Goal: Find contact information: Find contact information

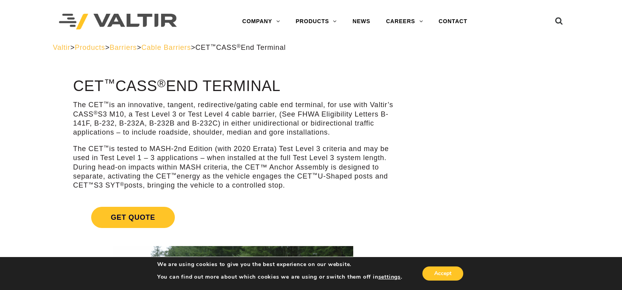
click at [189, 48] on span "Cable Barriers" at bounding box center [165, 48] width 49 height 8
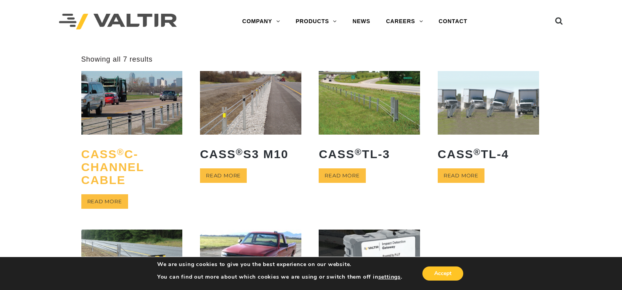
click at [115, 174] on h2 "CASS ® C-Channel Cable" at bounding box center [131, 167] width 101 height 51
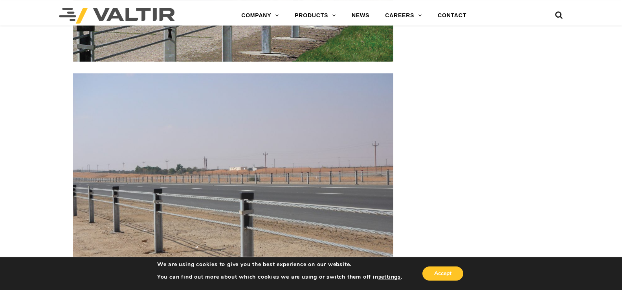
scroll to position [897, 0]
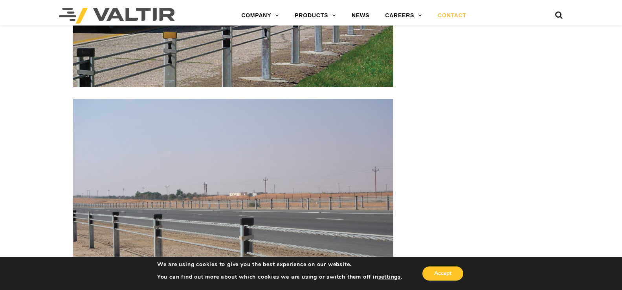
click at [446, 15] on link "CONTACT" at bounding box center [452, 16] width 44 height 16
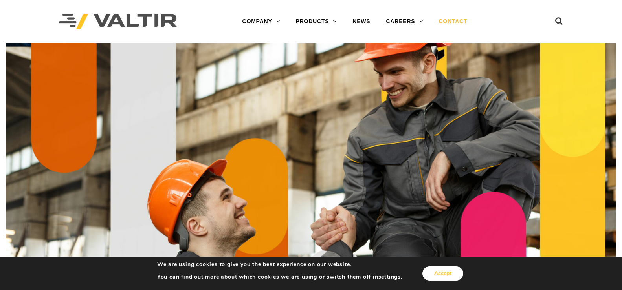
click at [441, 271] on button "Accept" at bounding box center [442, 274] width 41 height 14
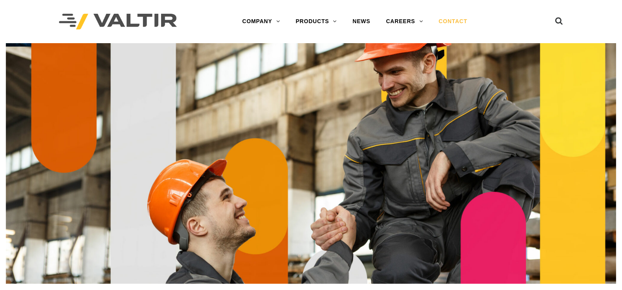
click at [449, 24] on link "CONTACT" at bounding box center [452, 22] width 44 height 16
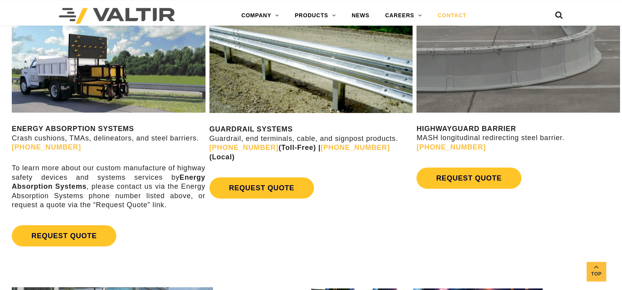
scroll to position [421, 0]
